Goal: Task Accomplishment & Management: Manage account settings

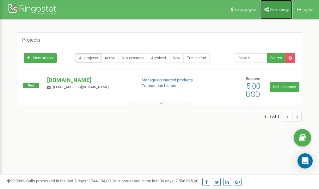
click at [277, 7] on link "Profile settings" at bounding box center [276, 9] width 32 height 19
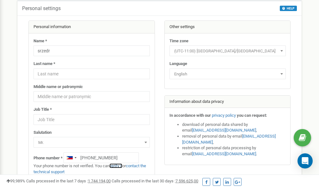
click at [119, 165] on link "verify it" at bounding box center [115, 166] width 13 height 5
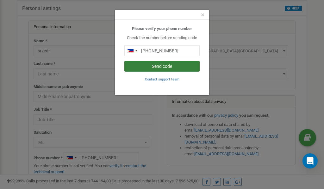
click at [166, 68] on button "Send code" at bounding box center [161, 66] width 75 height 11
